Goal: Use online tool/utility: Utilize a website feature to perform a specific function

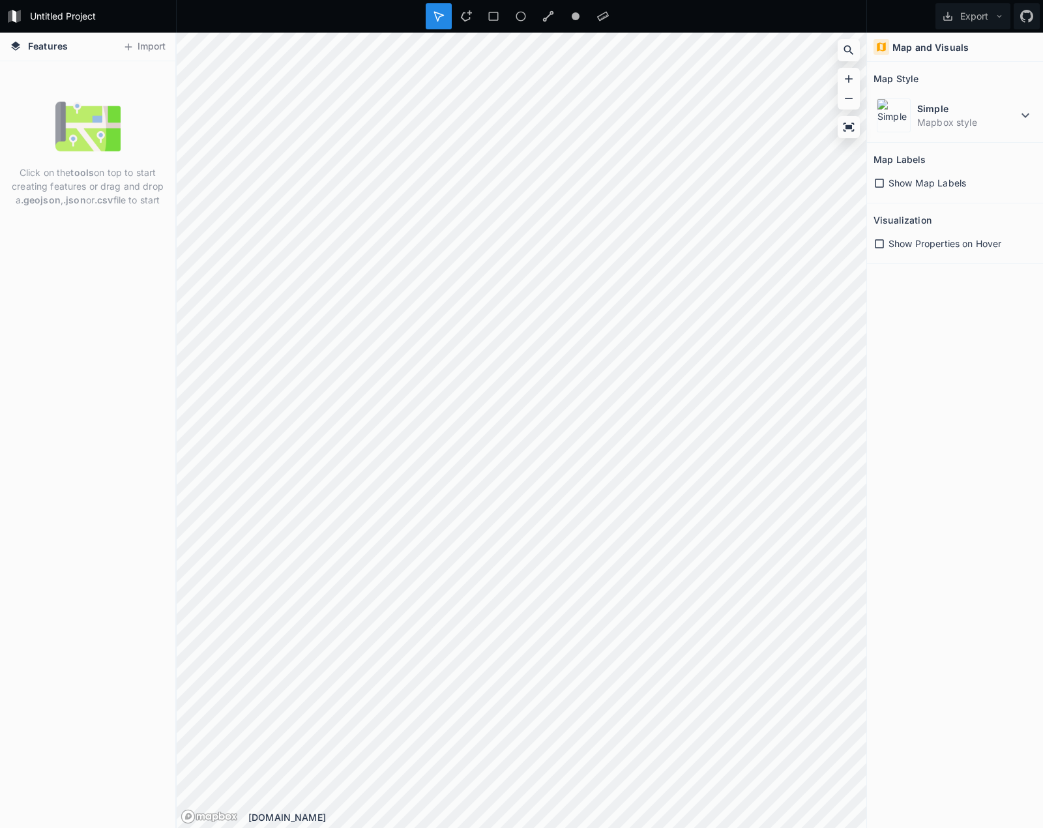
click at [138, 44] on button "Import" at bounding box center [144, 47] width 56 height 21
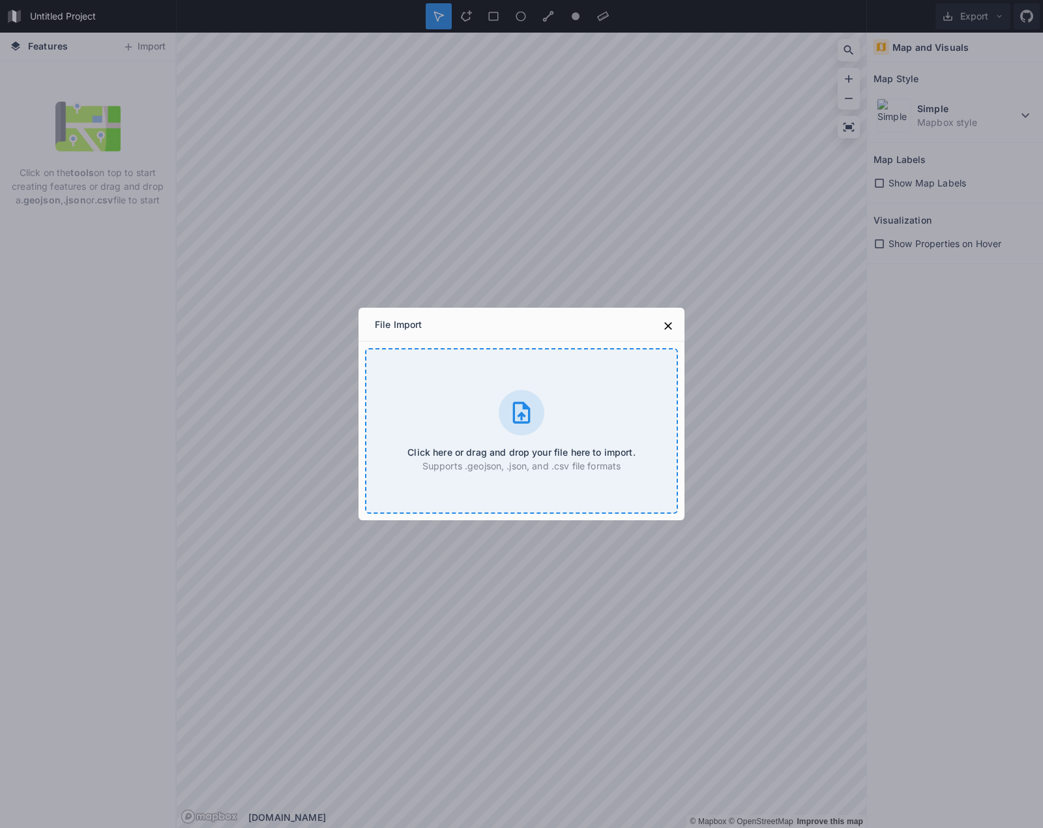
click at [523, 412] on icon at bounding box center [522, 413] width 26 height 26
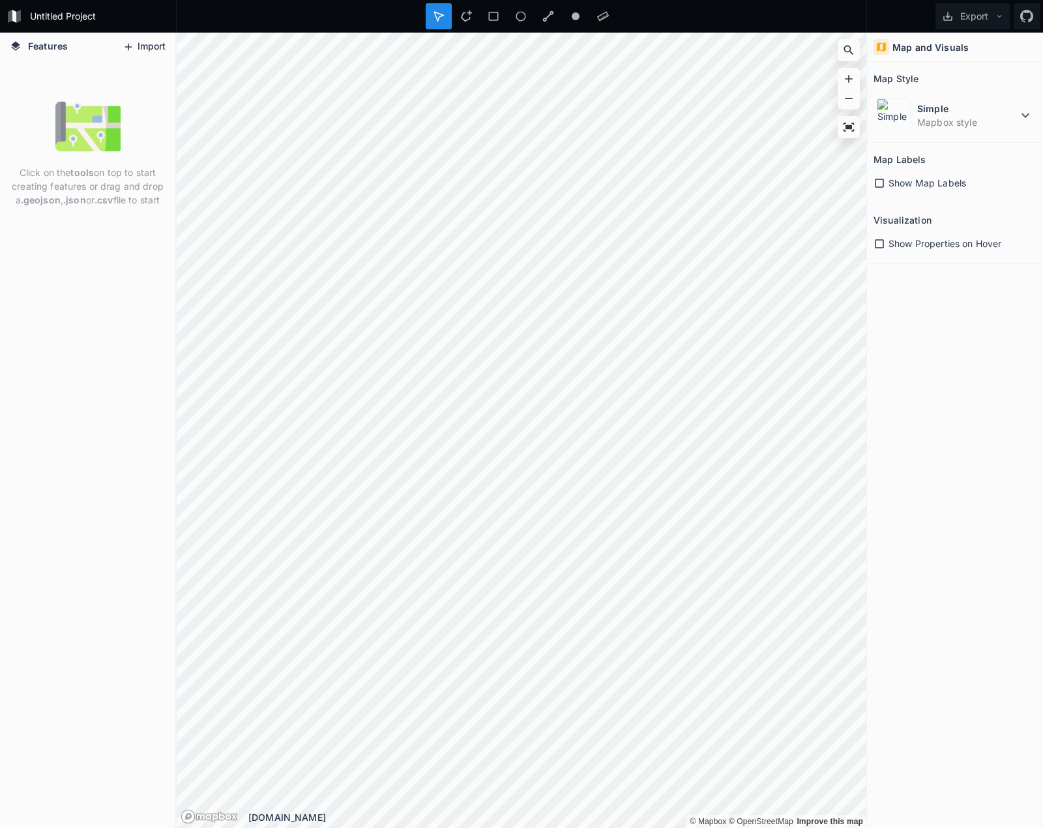
click at [157, 40] on button "Import" at bounding box center [144, 47] width 56 height 21
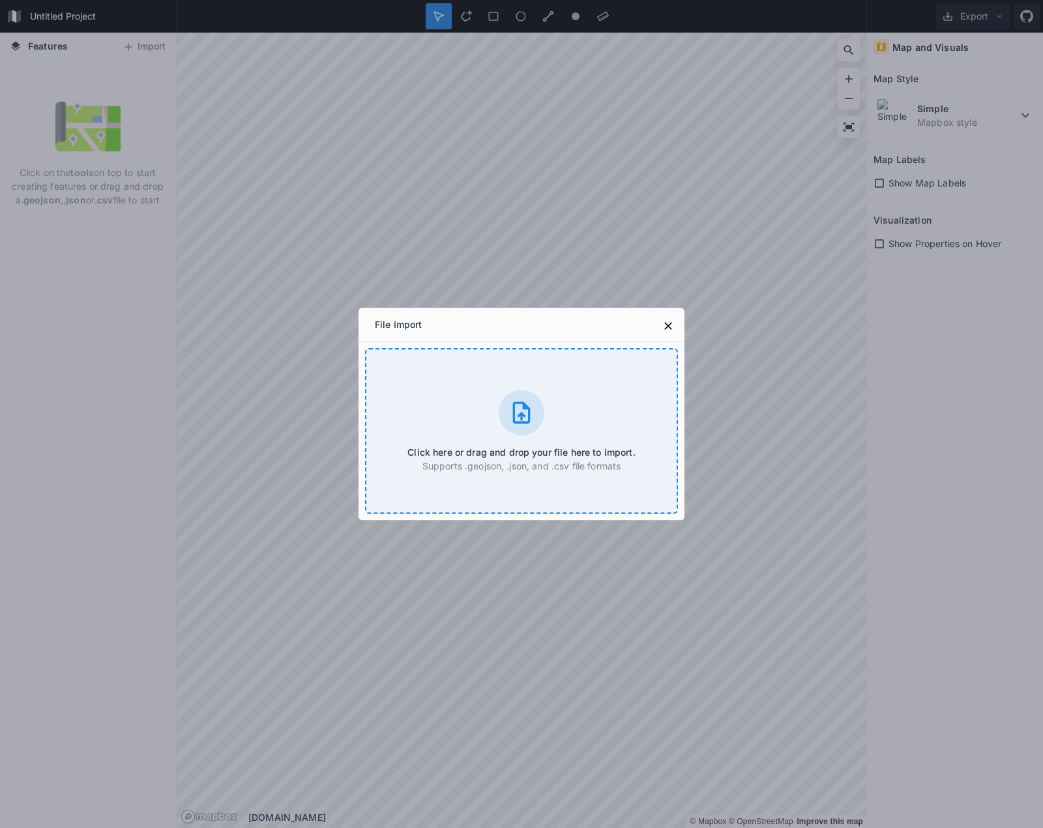
click at [510, 408] on icon at bounding box center [522, 413] width 26 height 26
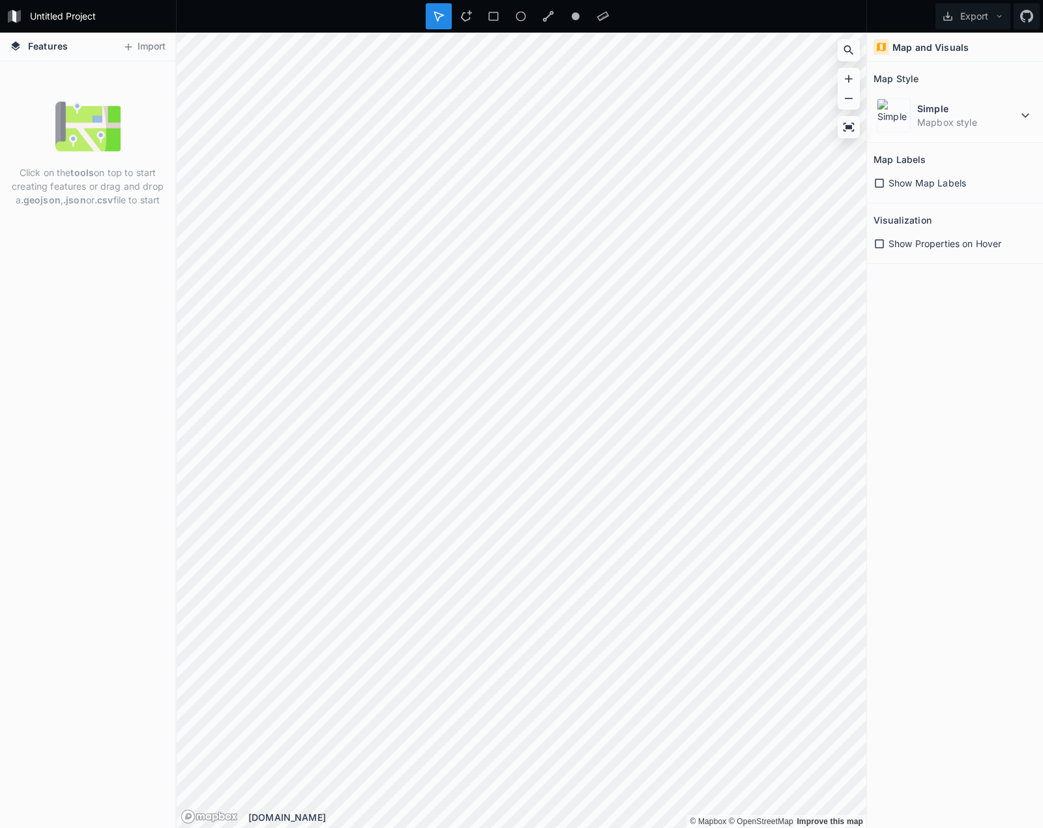
click at [872, 240] on section "Visualization Show Properties on Hover" at bounding box center [955, 233] width 176 height 61
click at [878, 241] on icon at bounding box center [880, 244] width 12 height 12
click at [880, 242] on icon at bounding box center [880, 244] width 12 height 12
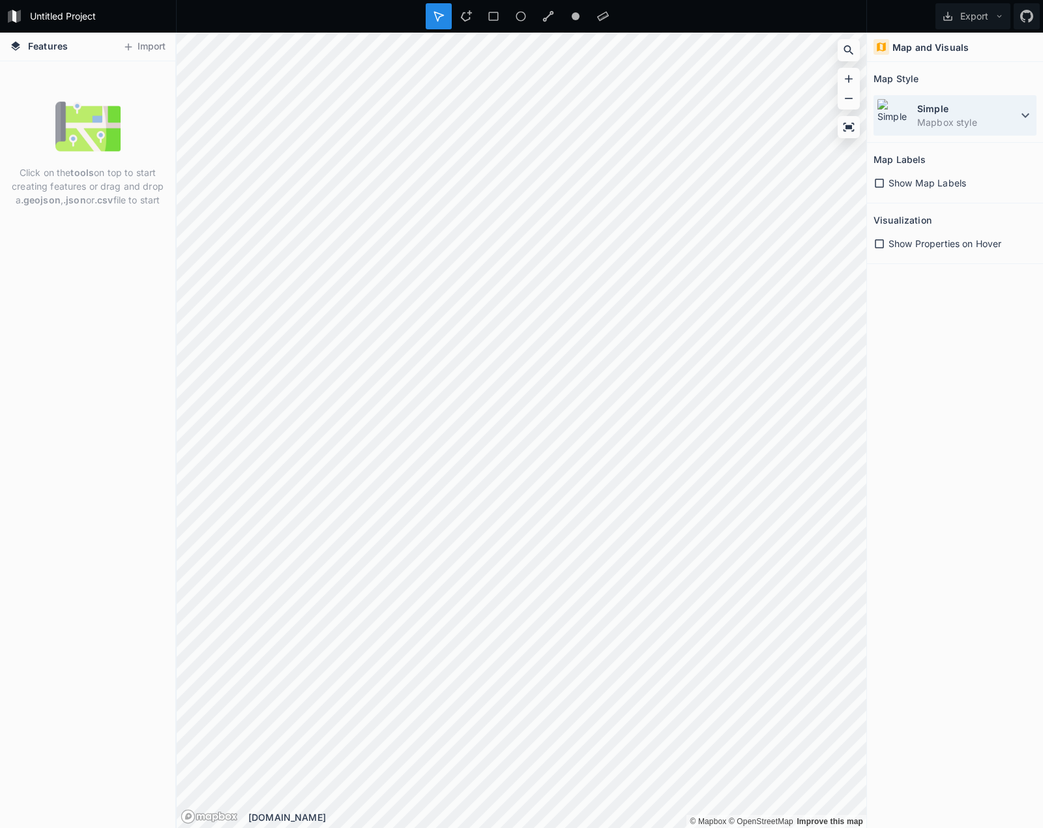
click at [1012, 113] on dt "Simple" at bounding box center [967, 109] width 100 height 14
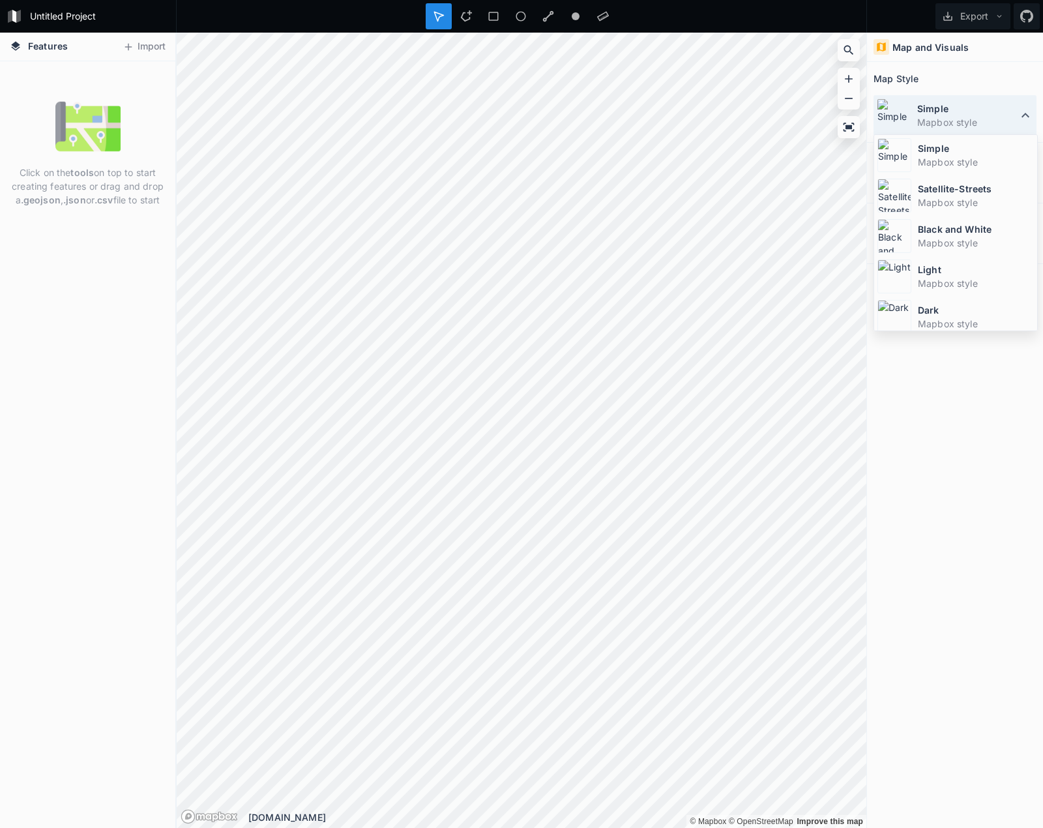
click at [1012, 113] on dt "Simple" at bounding box center [967, 109] width 100 height 14
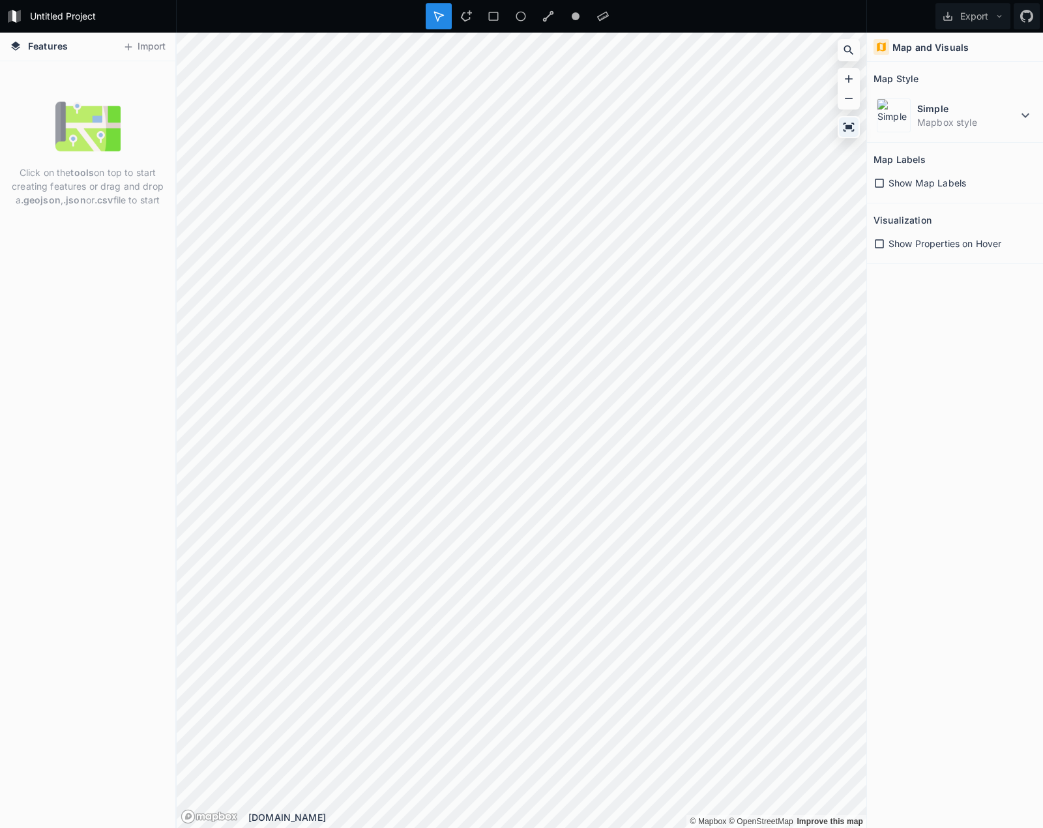
click at [852, 130] on icon at bounding box center [848, 127] width 13 height 13
click at [498, 12] on icon at bounding box center [494, 16] width 10 height 9
click at [16, 8] on icon at bounding box center [15, 16] width 16 height 16
click at [133, 45] on icon at bounding box center [129, 47] width 12 height 12
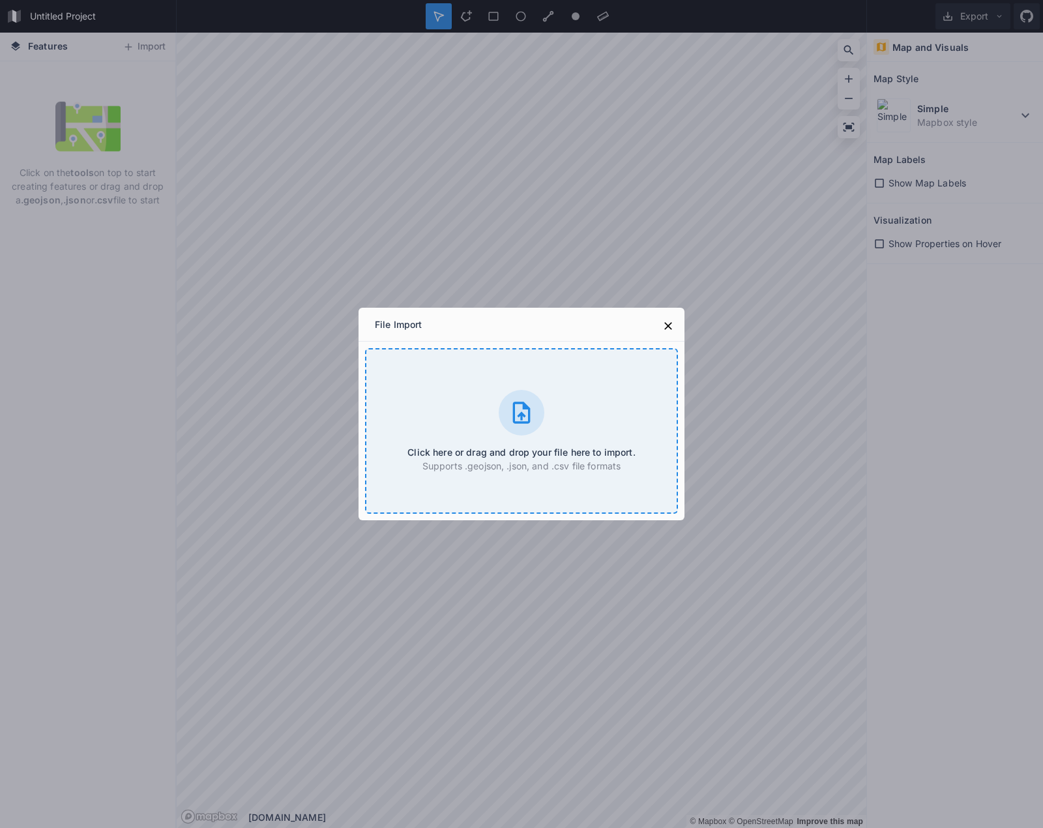
click at [518, 426] on div at bounding box center [522, 413] width 46 height 46
